Goal: Book appointment/travel/reservation

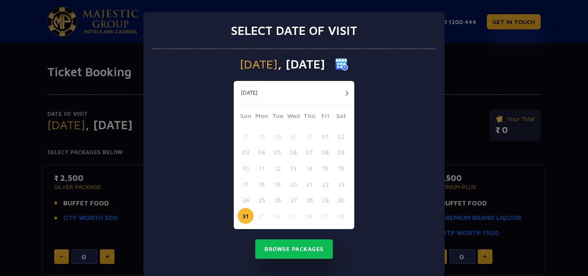
click at [345, 93] on button "button" at bounding box center [346, 93] width 11 height 11
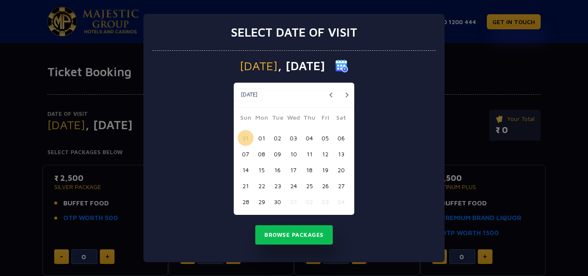
click at [308, 186] on button "25" at bounding box center [309, 186] width 16 height 16
click at [297, 235] on button "Browse Packages" at bounding box center [294, 235] width 78 height 20
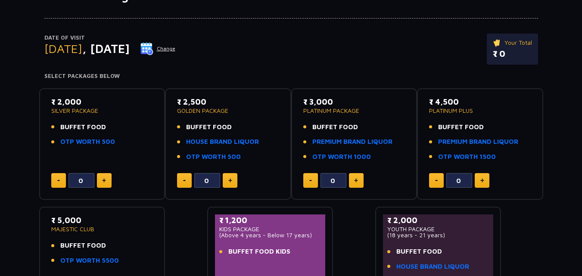
scroll to position [78, 0]
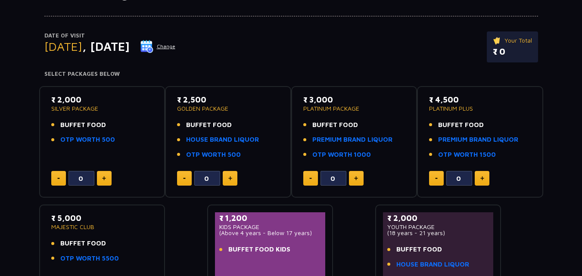
click at [229, 178] on img at bounding box center [230, 178] width 4 height 4
click at [180, 177] on button at bounding box center [184, 178] width 15 height 15
type input "0"
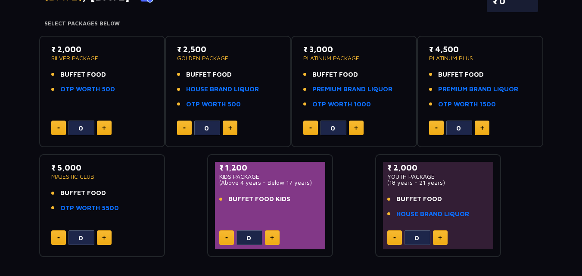
scroll to position [130, 0]
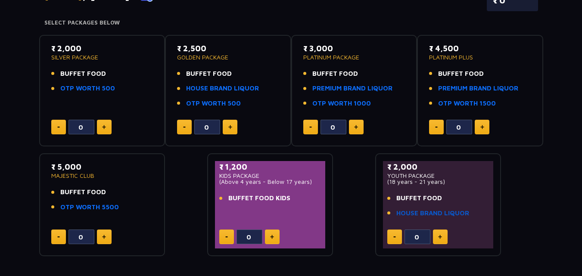
click at [426, 212] on link "HOUSE BRAND LIQUOR" at bounding box center [432, 213] width 73 height 10
type input "0"
type input "1"
type input "0"
type input "1"
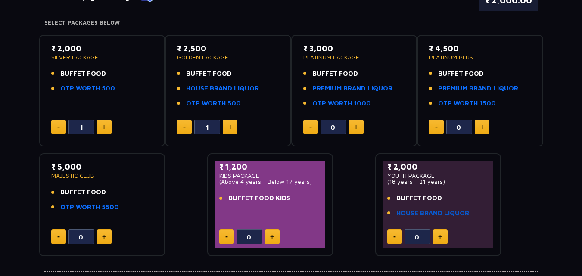
type input "0"
type input "1"
type input "0"
type input "1"
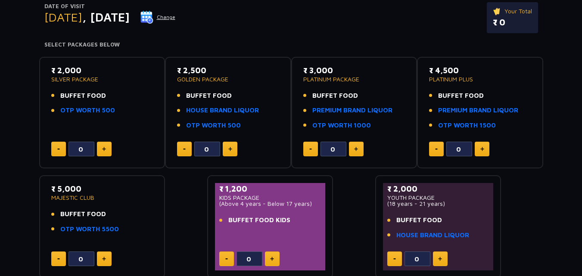
scroll to position [109, 0]
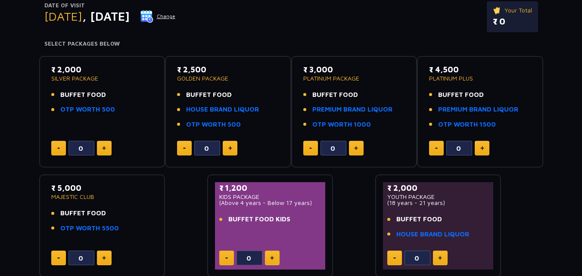
click at [363, 150] on button at bounding box center [356, 148] width 15 height 15
click at [310, 148] on img at bounding box center [310, 148] width 3 height 1
type input "0"
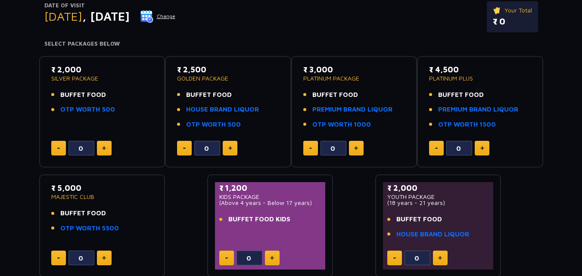
click at [105, 147] on img at bounding box center [104, 148] width 4 height 4
type input "1"
click at [355, 145] on button at bounding box center [356, 148] width 15 height 15
click at [304, 146] on button at bounding box center [310, 148] width 15 height 15
type input "0"
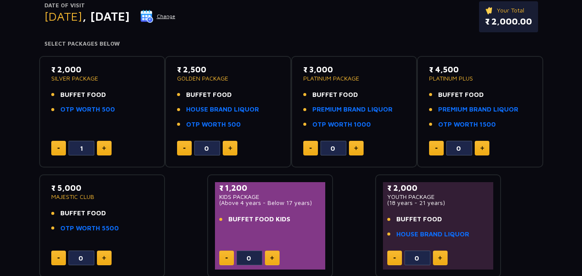
click at [234, 147] on button at bounding box center [230, 148] width 15 height 15
type input "1"
click at [57, 148] on img at bounding box center [58, 148] width 3 height 1
type input "0"
click at [188, 148] on button at bounding box center [184, 148] width 15 height 15
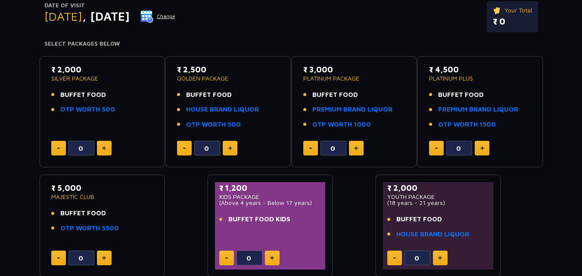
click at [225, 147] on button at bounding box center [230, 148] width 15 height 15
type input "1"
click at [360, 143] on button at bounding box center [356, 148] width 15 height 15
type input "1"
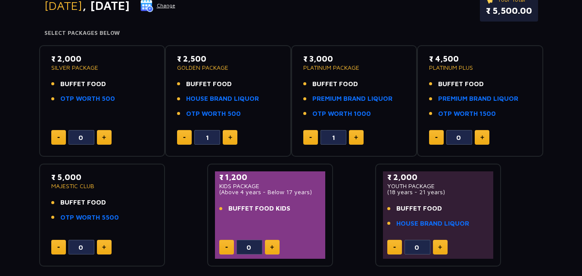
scroll to position [128, 0]
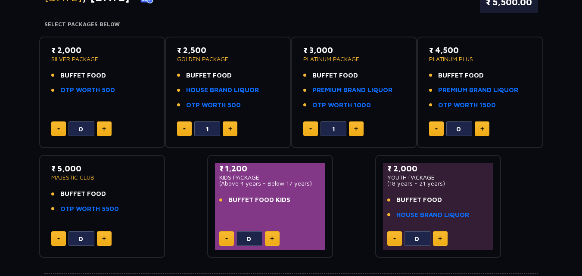
click at [184, 128] on img at bounding box center [184, 128] width 3 height 1
type input "0"
click at [107, 127] on button at bounding box center [104, 128] width 15 height 15
type input "1"
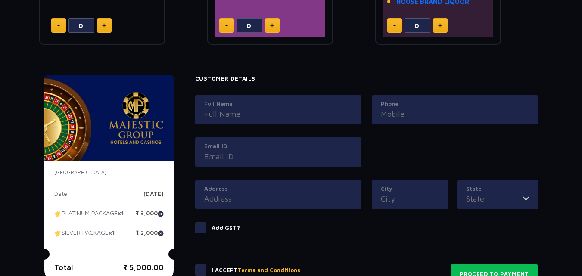
scroll to position [340, 0]
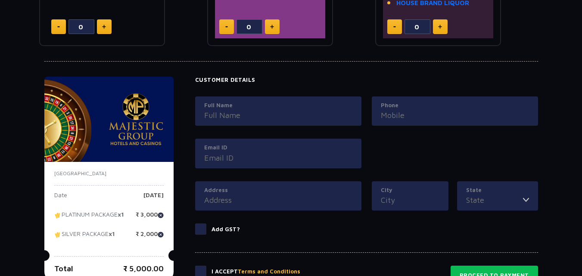
click at [250, 118] on input "Full Name" at bounding box center [278, 115] width 148 height 12
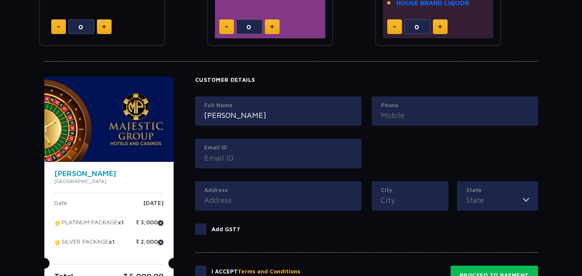
type input "[PERSON_NAME]"
click at [404, 112] on input "Phone" at bounding box center [455, 115] width 148 height 12
type input "8285868569"
click at [241, 157] on input "Email ID" at bounding box center [278, 158] width 148 height 12
click at [513, 202] on input "State" at bounding box center [494, 200] width 57 height 12
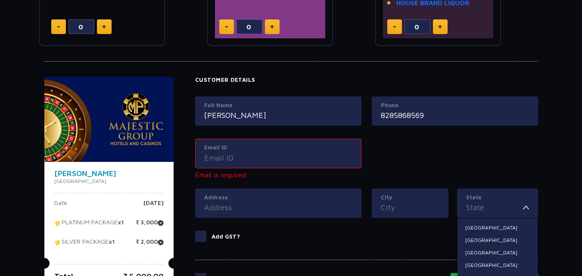
drag, startPoint x: 515, startPoint y: 203, endPoint x: 588, endPoint y: 59, distance: 161.2
click at [515, 202] on input "State" at bounding box center [494, 208] width 57 height 12
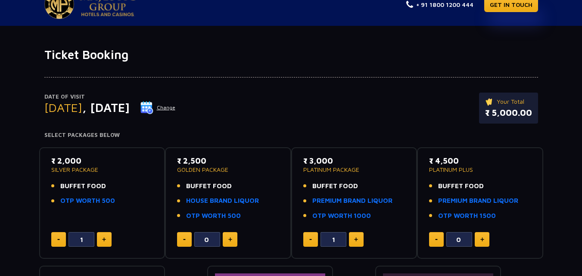
scroll to position [0, 0]
